Goal: Task Accomplishment & Management: Use online tool/utility

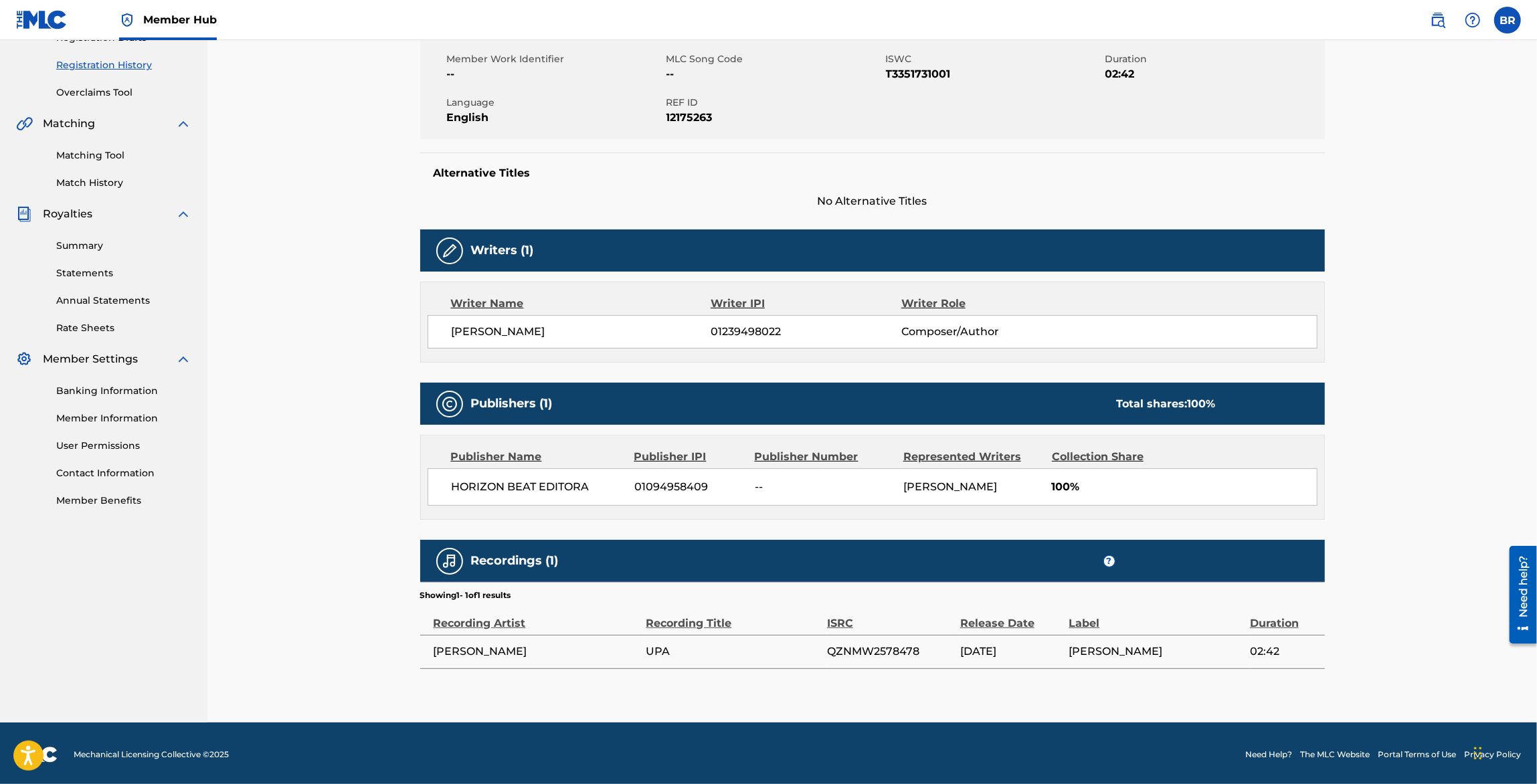
click at [871, 662] on td "QZNMW2578478" at bounding box center [893, 651] width 133 height 34
click at [874, 647] on span "QZNMW2578478" at bounding box center [890, 651] width 127 height 16
copy span "QZNMW2578478"
click at [117, 163] on div "Matching Tool Match History" at bounding box center [103, 161] width 175 height 58
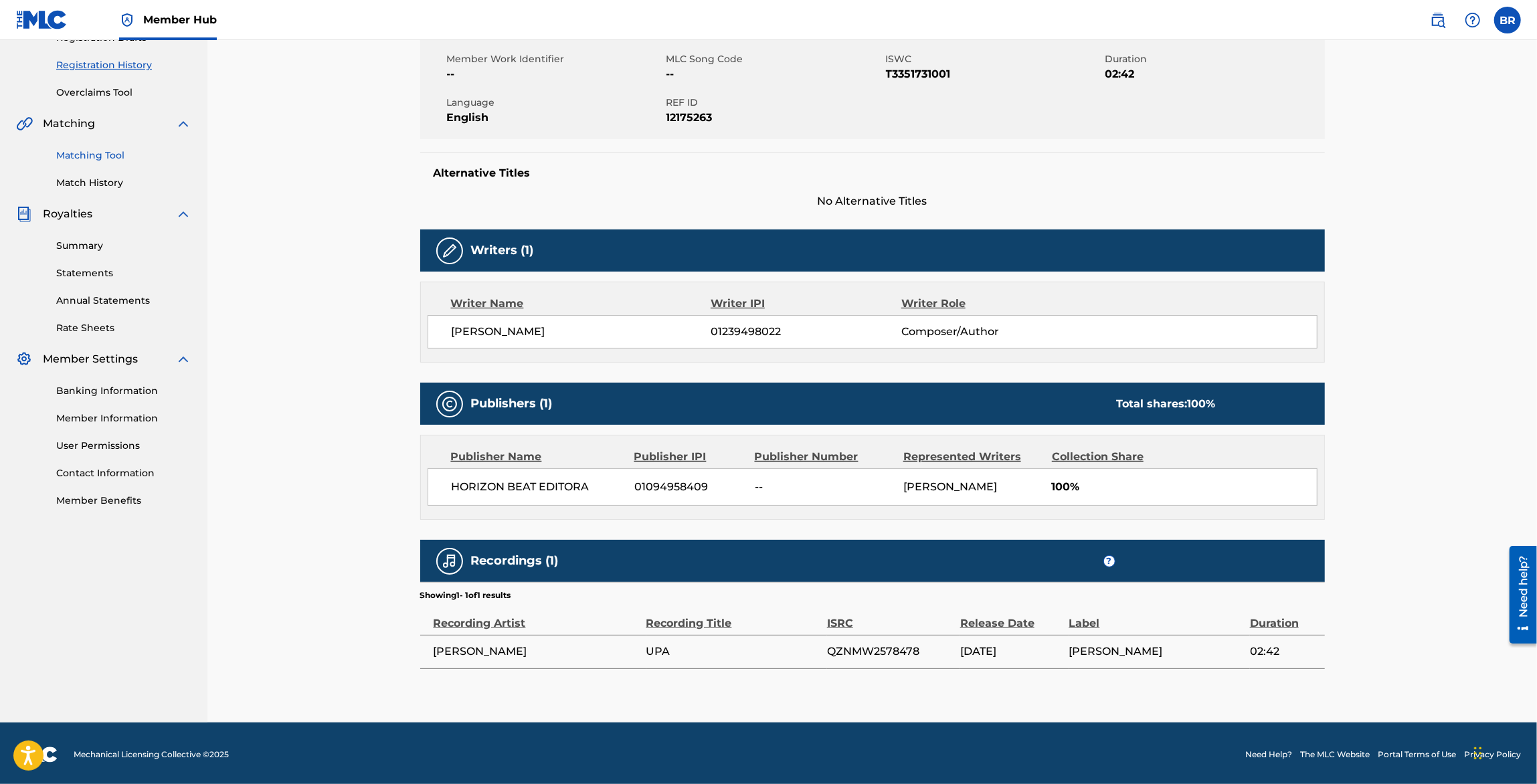
click at [97, 159] on link "Matching Tool" at bounding box center [124, 156] width 135 height 14
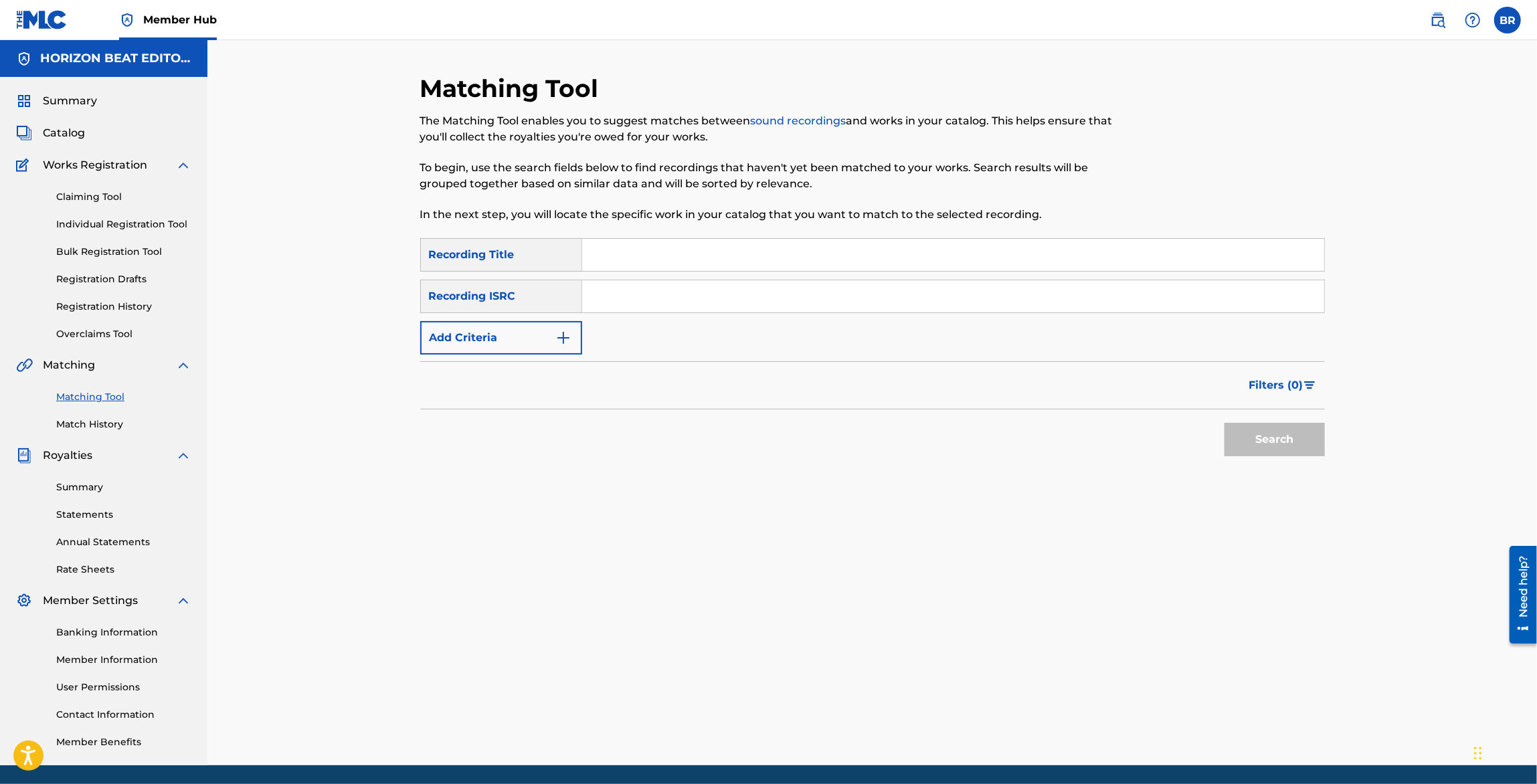
click at [609, 277] on div "SearchWithCriteria6b04c1f6-1025-4af8-aa92-e41d8459d92e Recording Title SearchWi…" at bounding box center [872, 296] width 904 height 116
click at [609, 291] on input "Search Form" at bounding box center [953, 296] width 742 height 32
paste input "QZNMW2578478"
type input "QZNMW2578478"
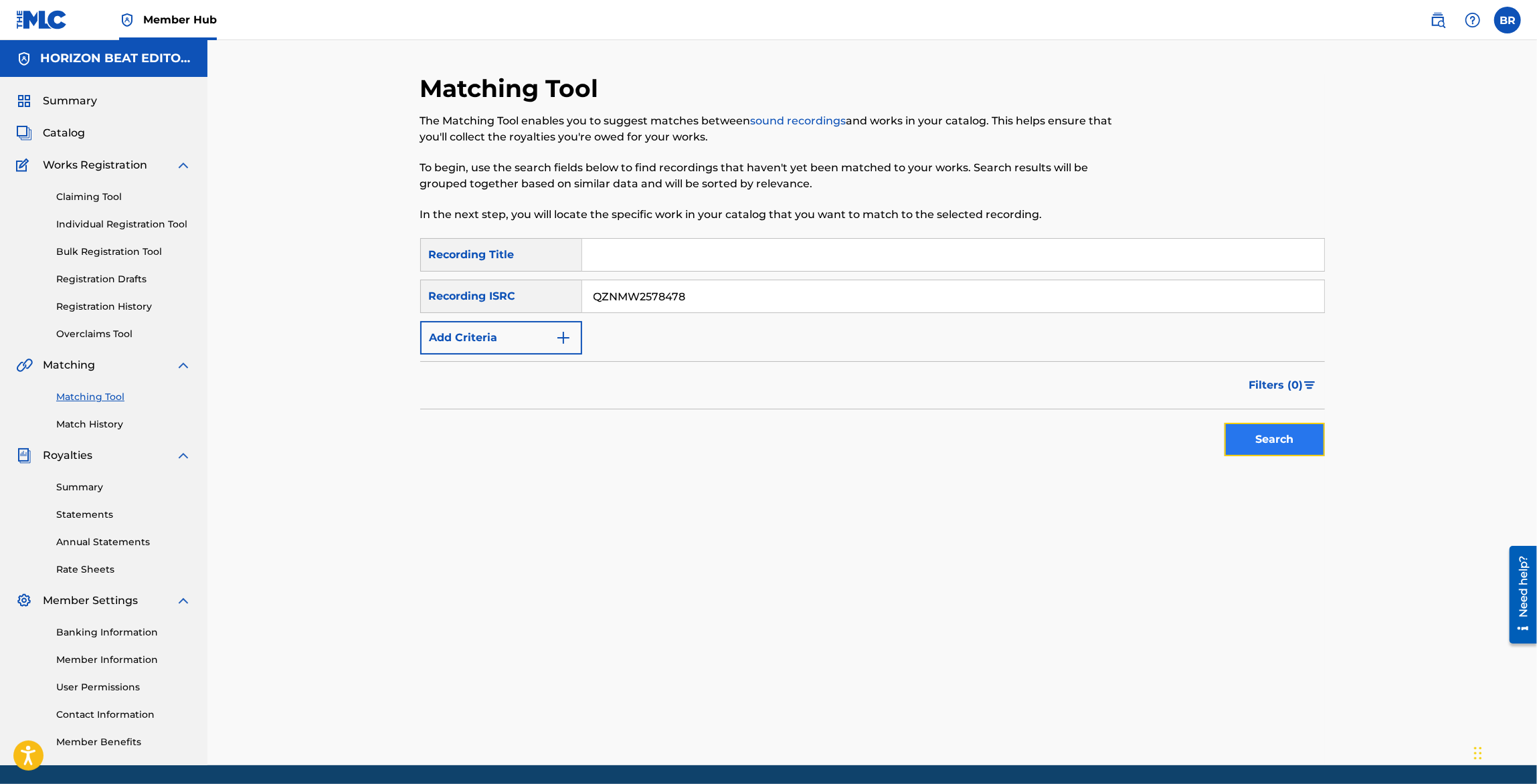
click at [1295, 452] on button "Search" at bounding box center [1275, 439] width 101 height 34
